Goal: Transaction & Acquisition: Purchase product/service

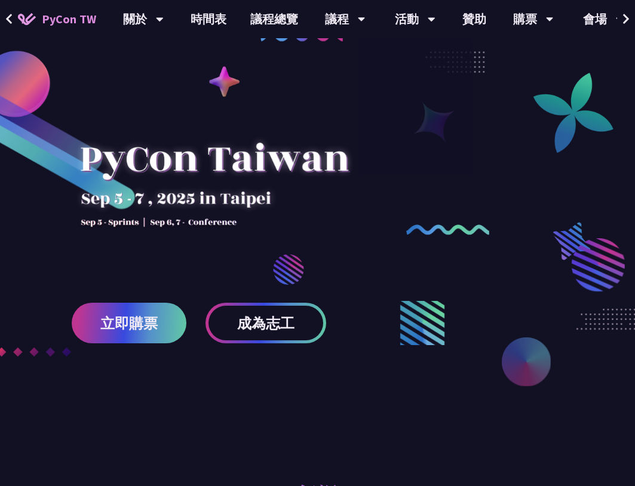
scroll to position [120, 0]
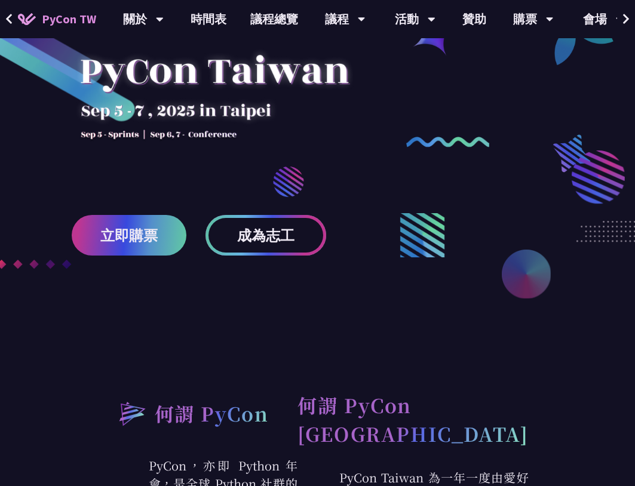
click at [246, 237] on span "成為志工" at bounding box center [265, 235] width 57 height 15
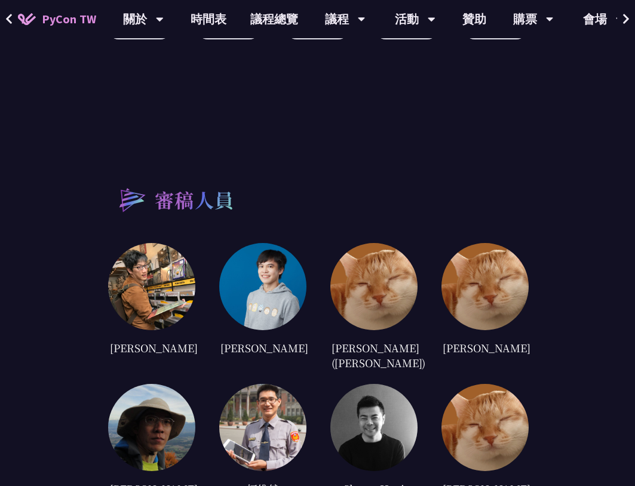
scroll to position [2153, 0]
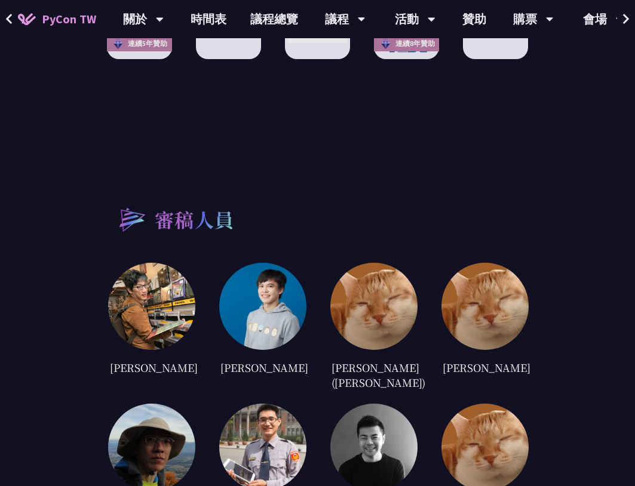
click at [157, 296] on img at bounding box center [151, 306] width 87 height 87
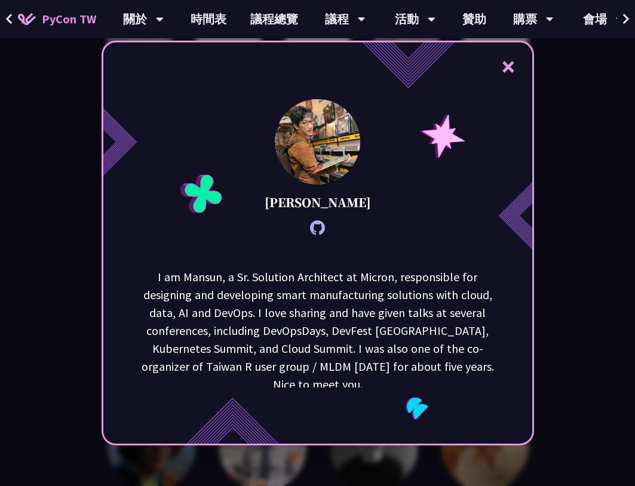
click at [376, 279] on p "I am Mansun, a Sr. Solution Architect at Micron, responsible for designing and …" at bounding box center [317, 330] width 361 height 125
click at [376, 277] on p "I am Mansun, a Sr. Solution Architect at Micron, responsible for designing and …" at bounding box center [317, 330] width 361 height 125
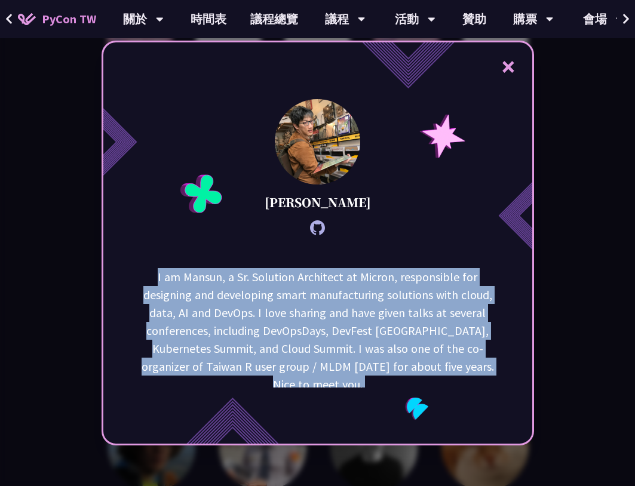
click at [376, 277] on p "I am Mansun, a Sr. Solution Architect at Micron, responsible for designing and …" at bounding box center [317, 330] width 361 height 125
copy div "I am Mansun, a Sr. Solution Architect at Micron, responsible for designing and …"
click at [521, 66] on button "×" at bounding box center [509, 66] width 36 height 36
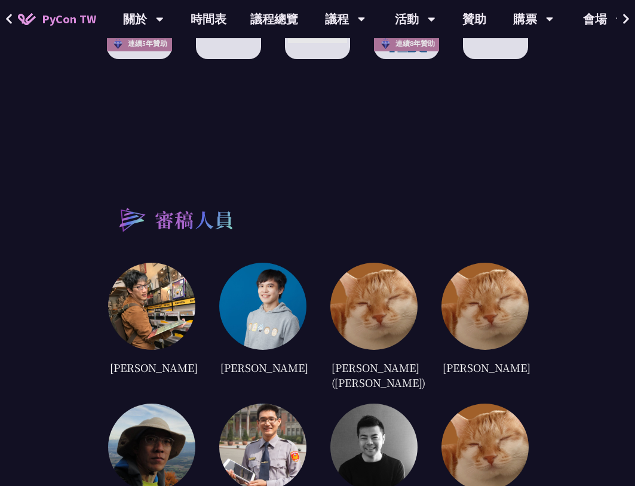
click at [274, 311] on img at bounding box center [262, 306] width 87 height 87
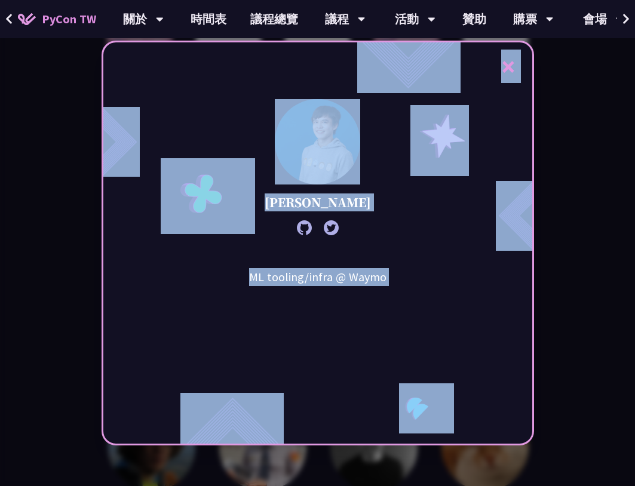
click at [578, 190] on div "× [PERSON_NAME] ML tooling/infra @ Waymo" at bounding box center [317, 243] width 635 height 486
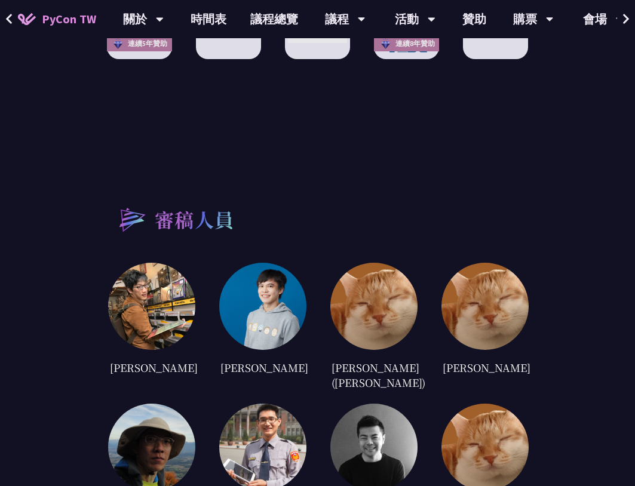
click at [393, 320] on img at bounding box center [373, 306] width 87 height 87
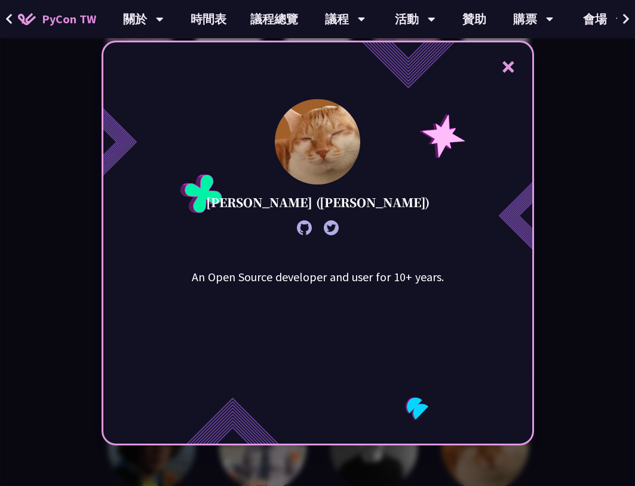
click at [581, 194] on div "× [PERSON_NAME] ([PERSON_NAME]) An Open Source developer and user for 10+ years." at bounding box center [317, 243] width 635 height 486
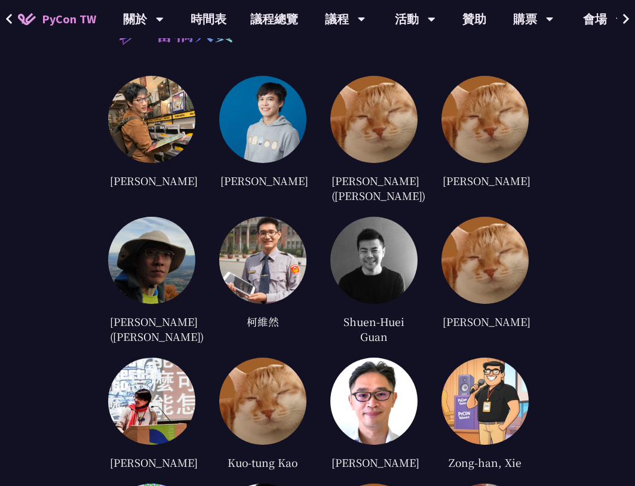
scroll to position [2392, 0]
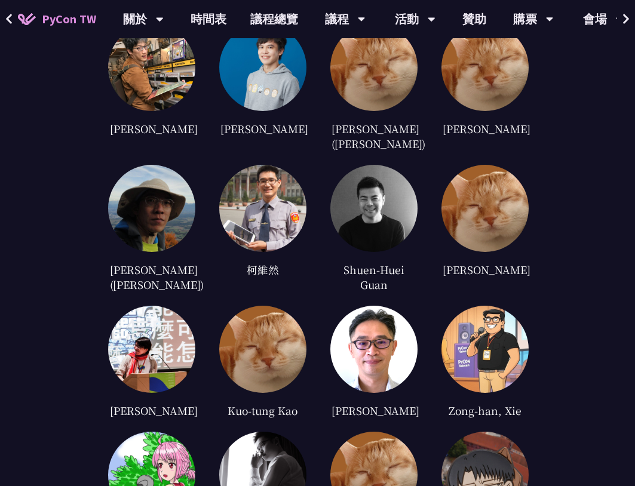
click at [379, 215] on img at bounding box center [373, 208] width 87 height 87
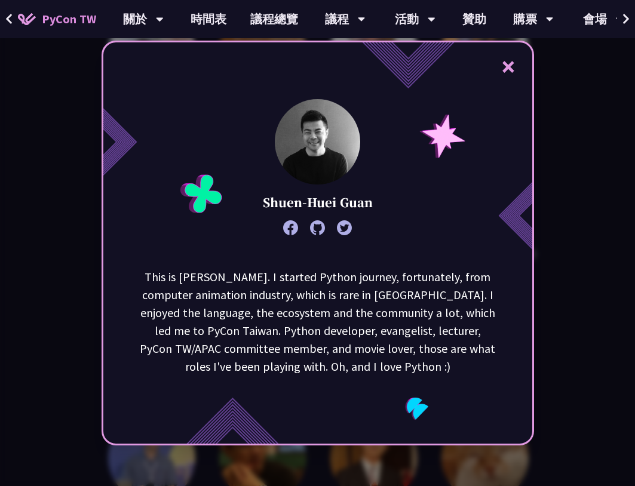
click at [553, 211] on div "× Shuen-[PERSON_NAME] This is [PERSON_NAME]. I started Python journey, fortunat…" at bounding box center [317, 243] width 635 height 486
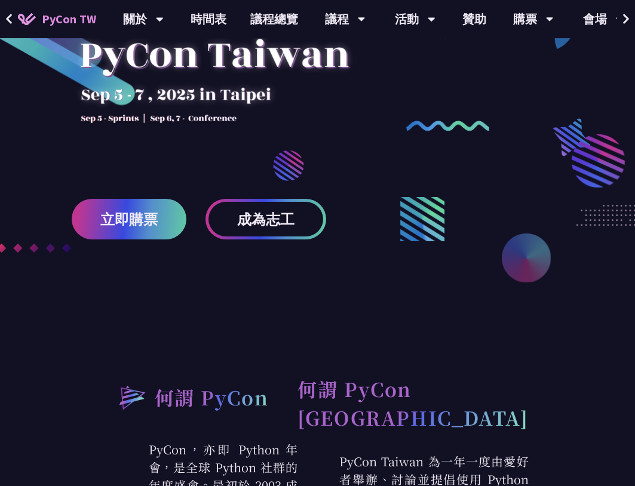
scroll to position [0, 0]
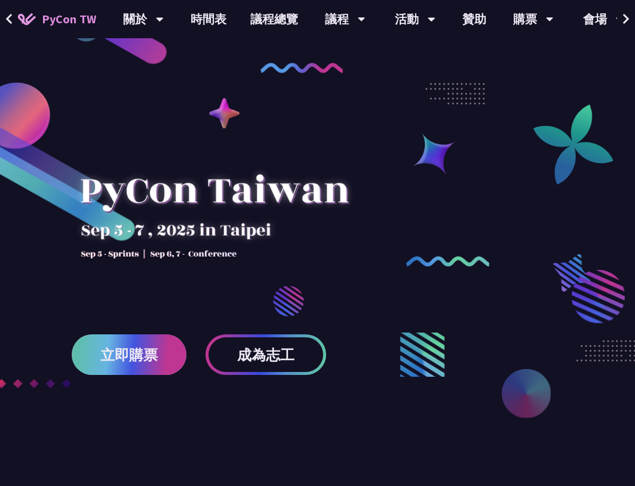
click at [134, 345] on link "立即購票" at bounding box center [129, 355] width 115 height 41
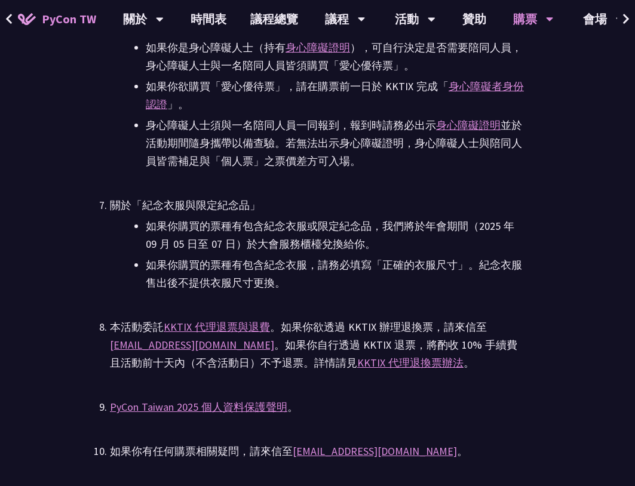
scroll to position [3222, 0]
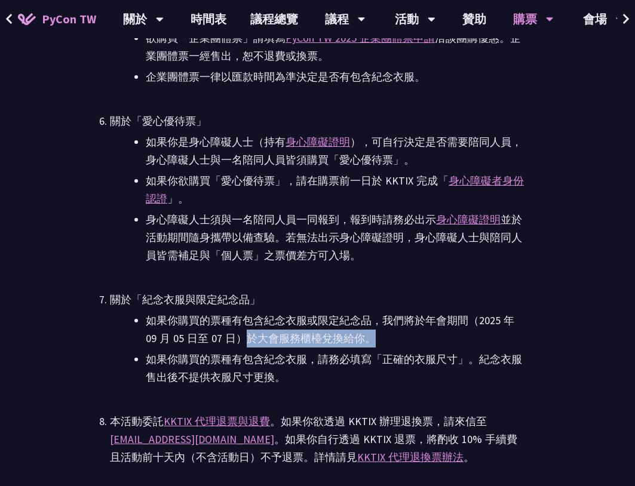
drag, startPoint x: 244, startPoint y: 339, endPoint x: 384, endPoint y: 344, distance: 139.9
click at [383, 344] on li "如果你購買的票種有包含紀念衣服或限定紀念品，我們將於年會期間（2025 年 09 月 05 日至 07 日）於大會服務櫃檯兌換給你。" at bounding box center [335, 330] width 379 height 36
click at [384, 344] on li "如果你購買的票種有包含紀念衣服或限定紀念品，我們將於年會期間（2025 年 09 月 05 日至 07 日）於大會服務櫃檯兌換給你。" at bounding box center [335, 330] width 379 height 36
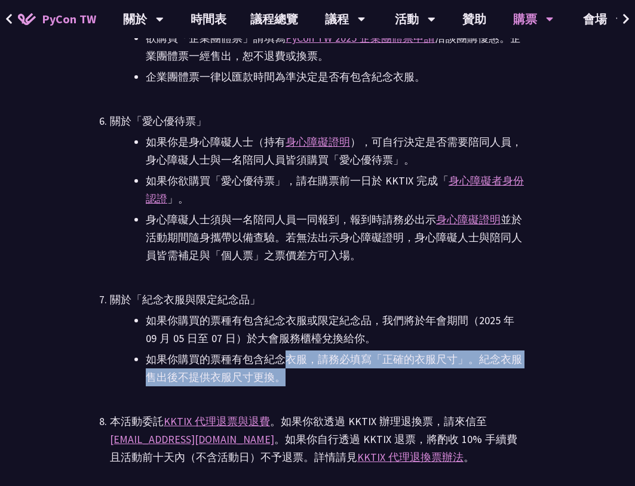
drag, startPoint x: 304, startPoint y: 375, endPoint x: 286, endPoint y: 357, distance: 25.4
click at [286, 357] on li "如果你購買的票種有包含紀念衣服，請務必填寫「正確的衣服尺寸」。紀念衣服售出後不提供衣服尺寸更換。" at bounding box center [335, 369] width 379 height 36
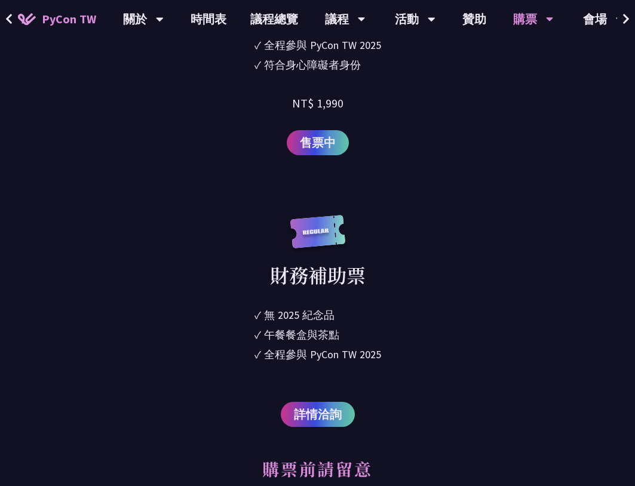
scroll to position [2086, 0]
click at [333, 408] on span "詳情洽詢" at bounding box center [318, 414] width 48 height 18
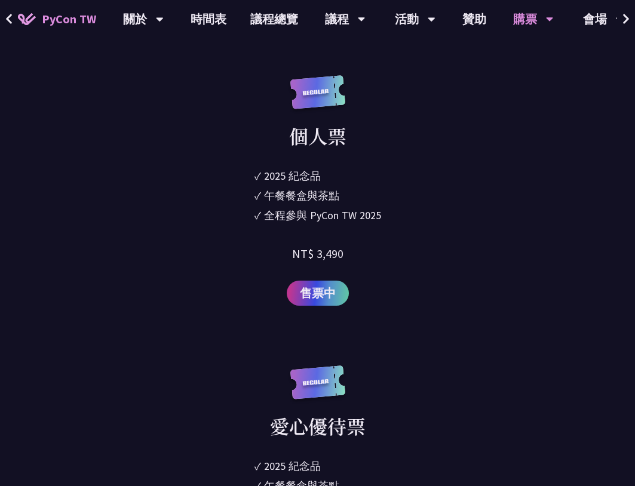
scroll to position [1608, 0]
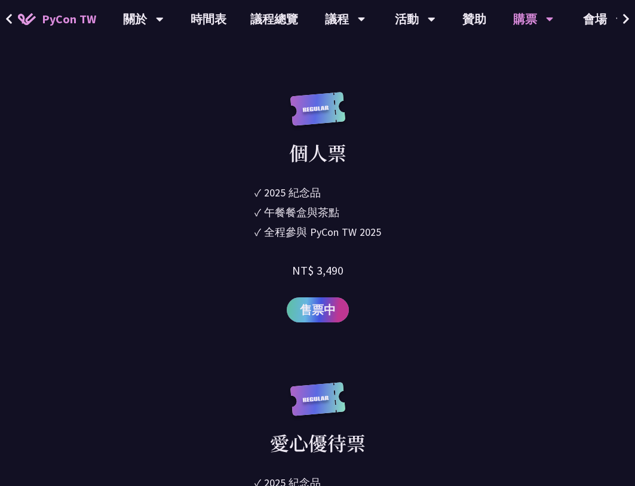
click at [332, 306] on span "售票中" at bounding box center [318, 310] width 36 height 18
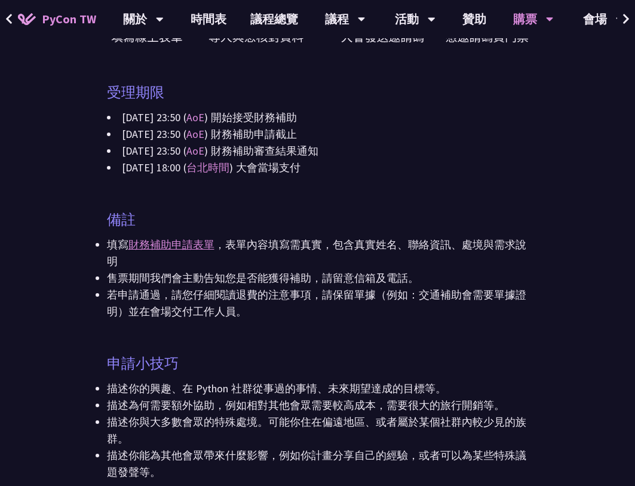
scroll to position [717, 0]
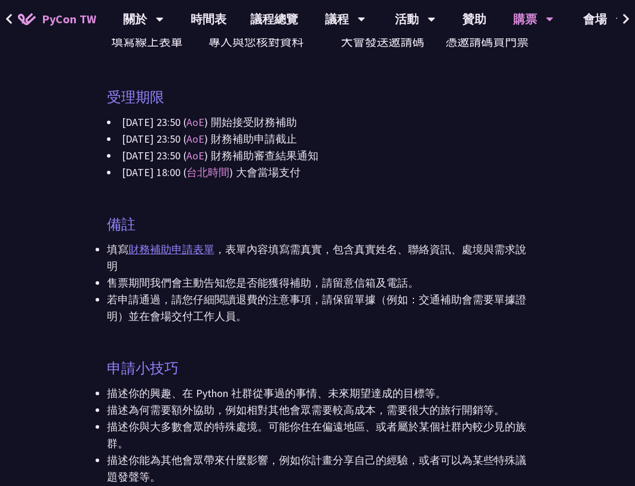
click at [204, 245] on link "財務補助申請表單" at bounding box center [171, 250] width 86 height 14
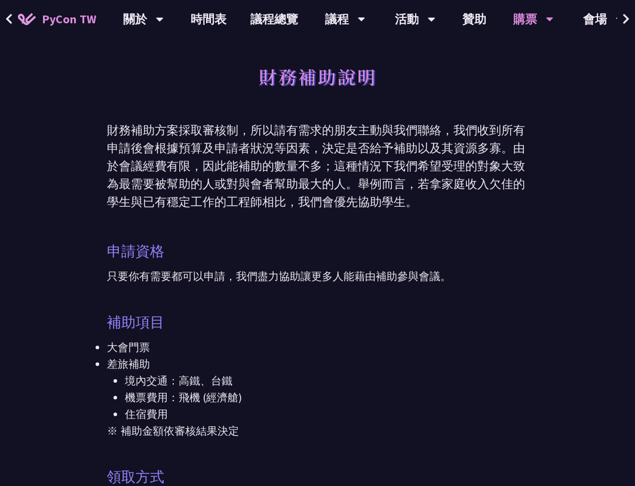
scroll to position [0, 0]
